Goal: Entertainment & Leisure: Consume media (video, audio)

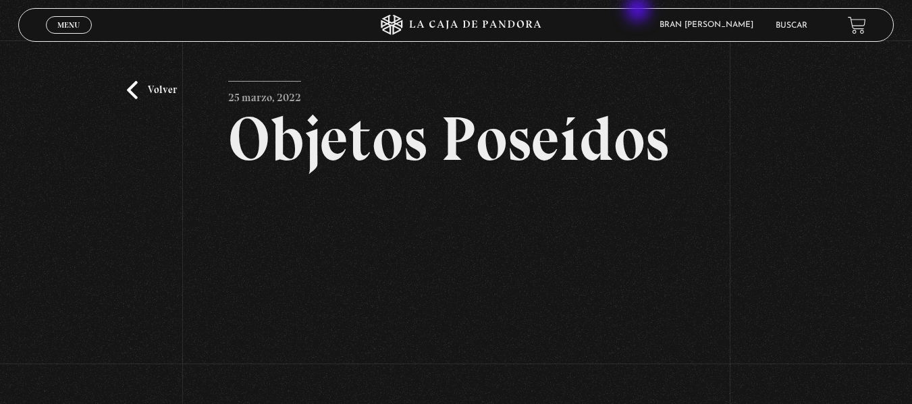
scroll to position [135, 0]
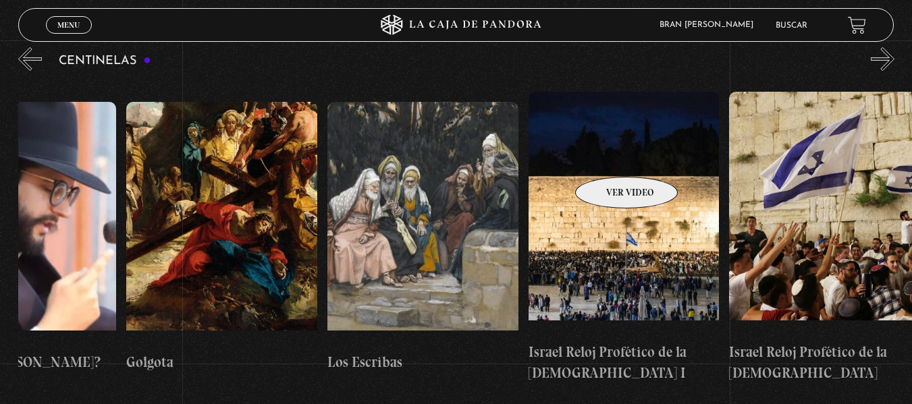
scroll to position [0, 22402]
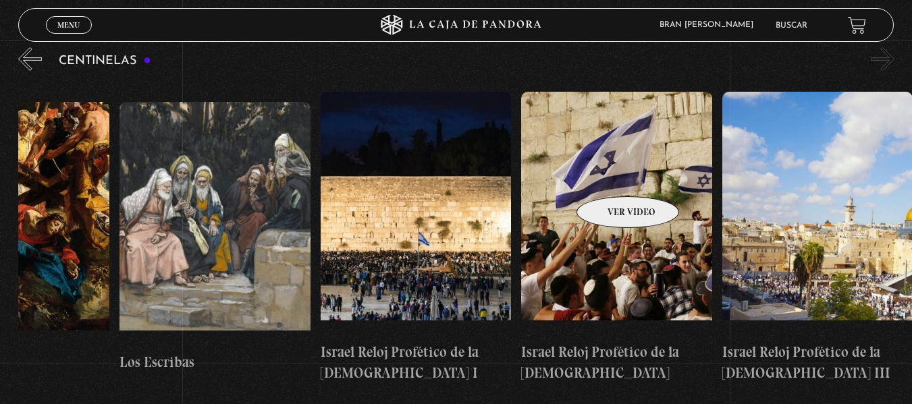
click at [610, 176] on figure at bounding box center [616, 213] width 191 height 243
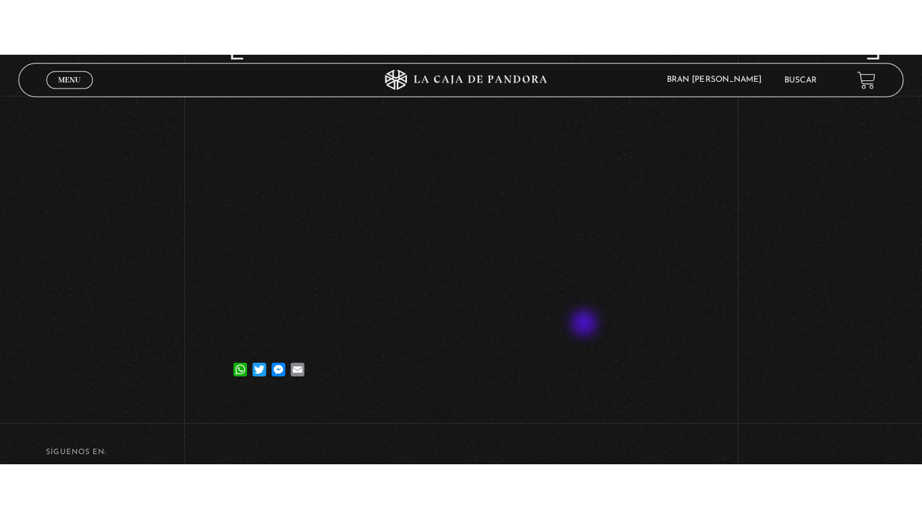
scroll to position [295, 0]
